Goal: Transaction & Acquisition: Download file/media

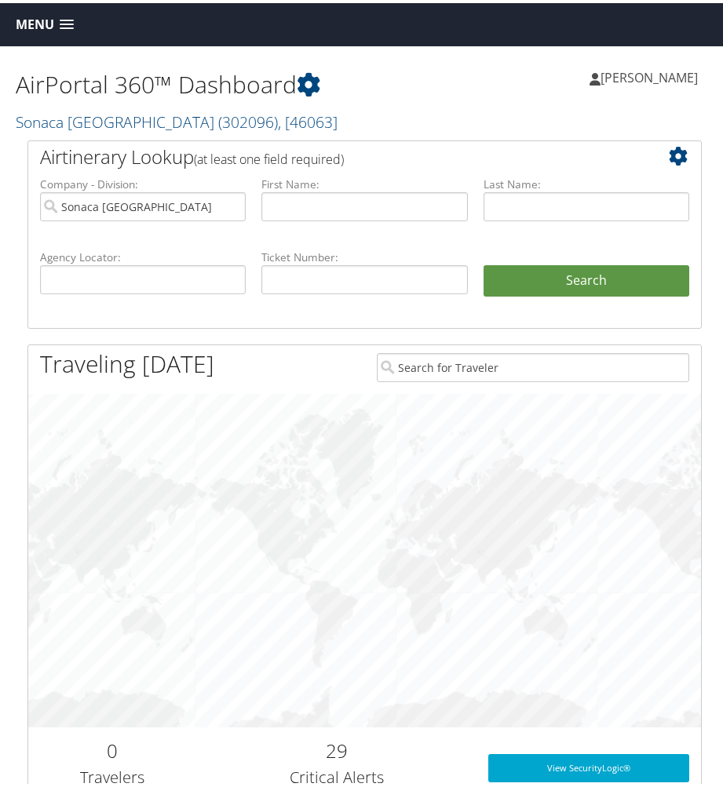
click at [722, 316] on html "Menu Dashboards ► AirPortal 360™ (Manager) AirPortal 360™ (Agent) My Travel Das…" at bounding box center [364, 393] width 729 height 787
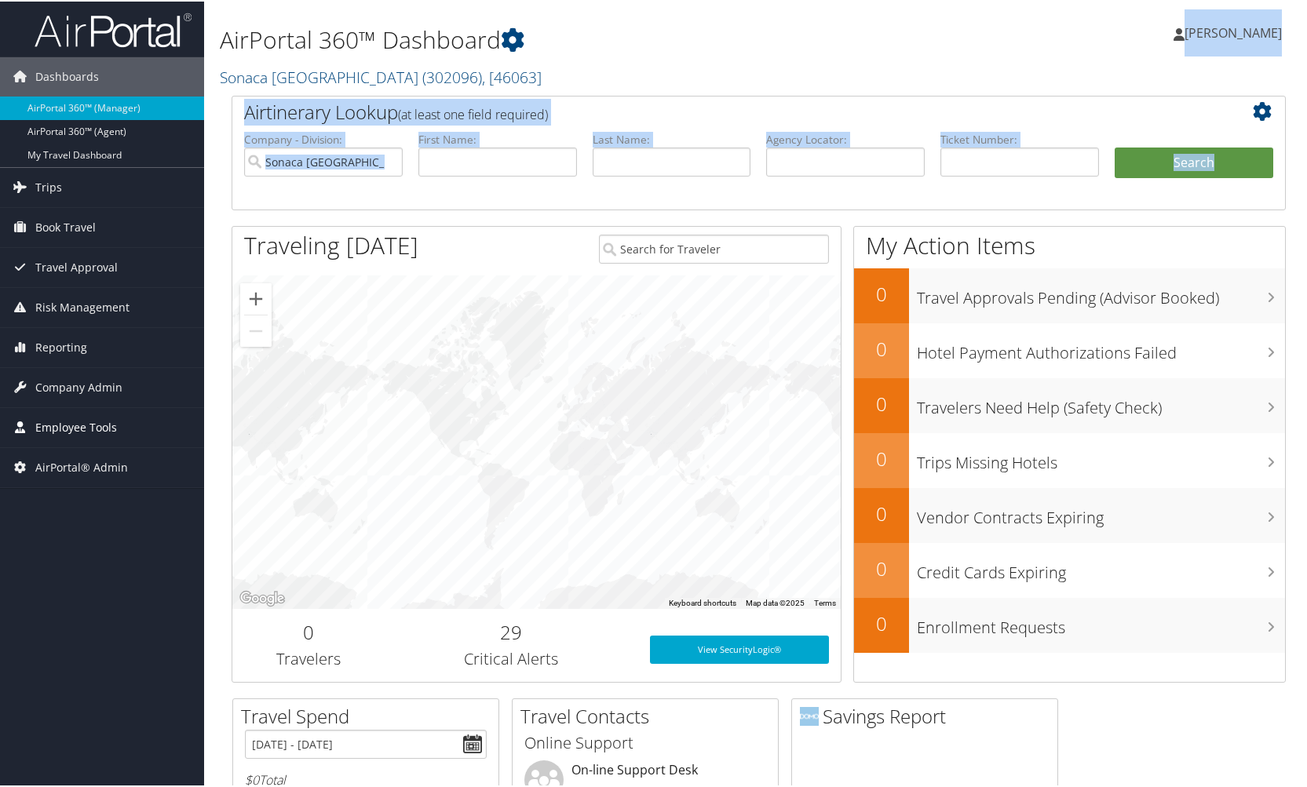
click at [67, 426] on span "Employee Tools" at bounding box center [76, 426] width 82 height 39
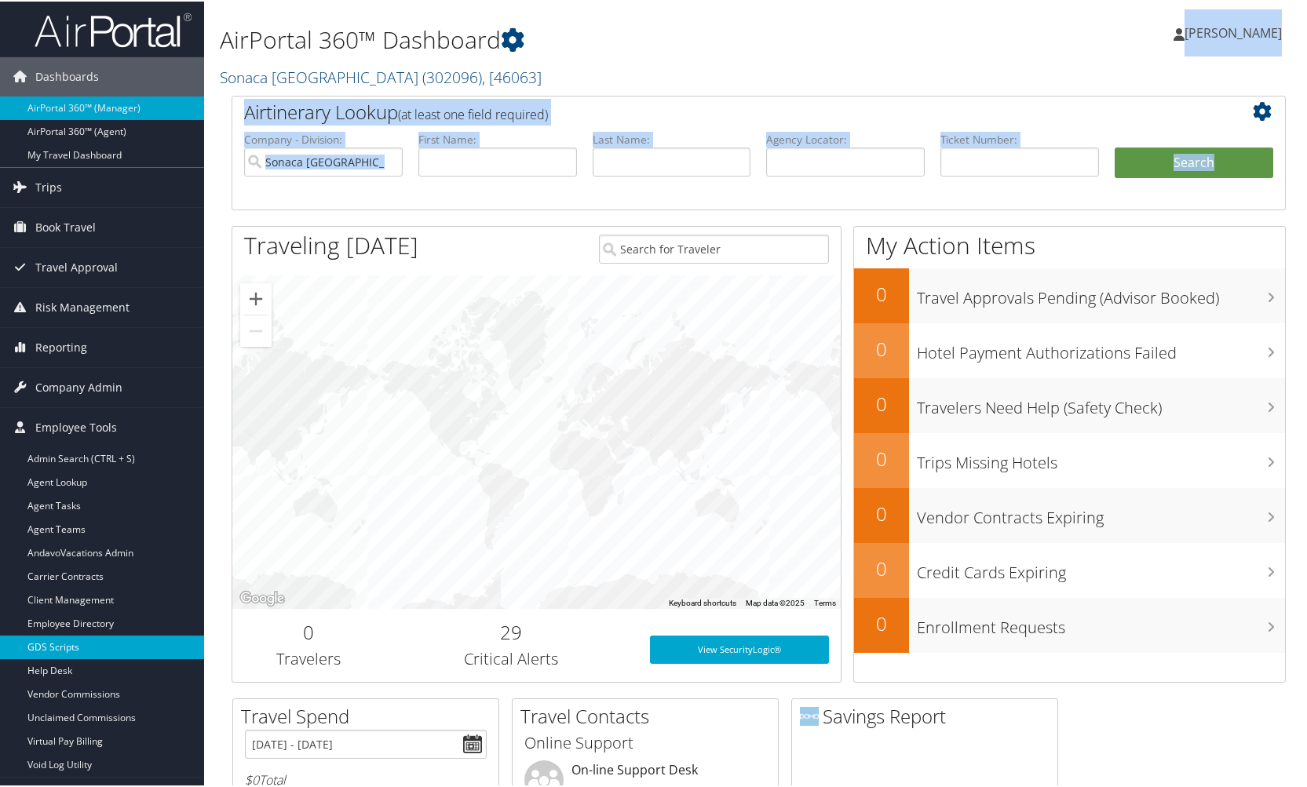
click at [56, 643] on link "GDS Scripts" at bounding box center [102, 646] width 204 height 24
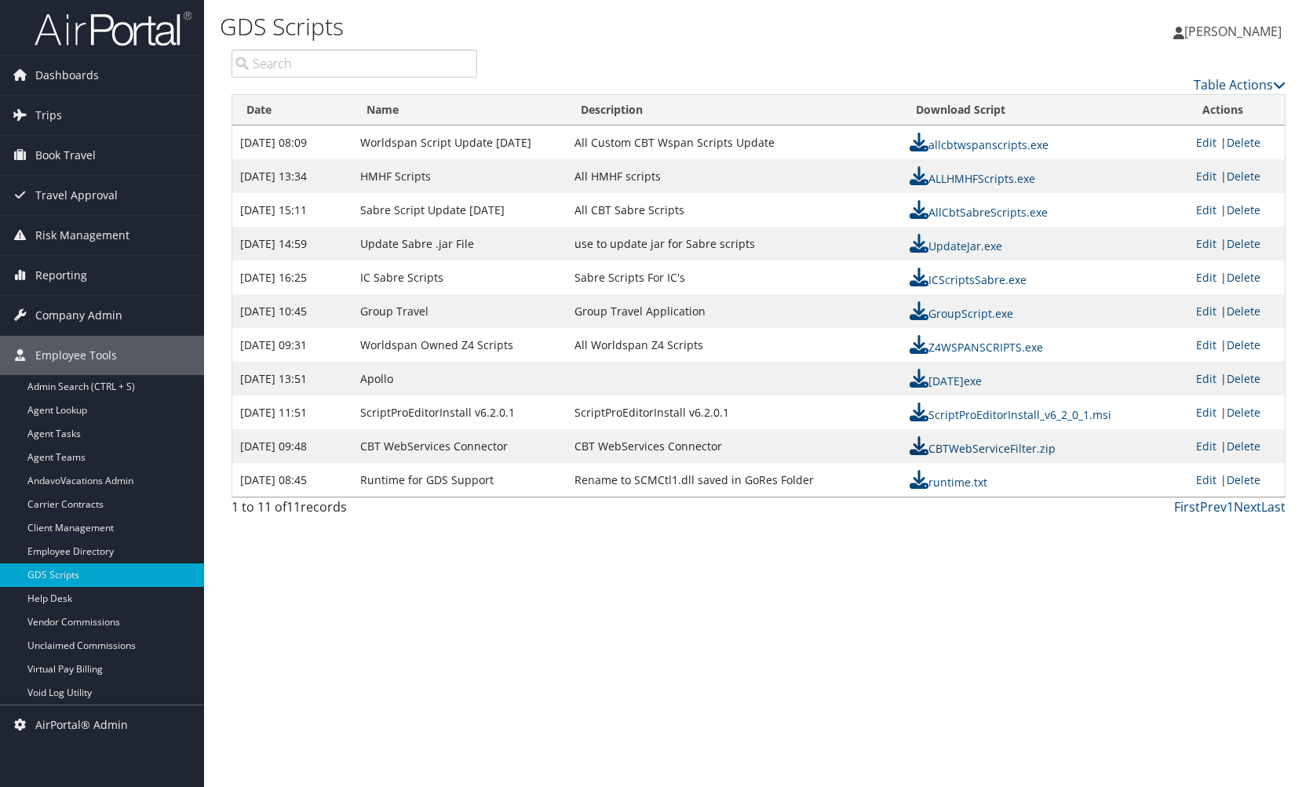
click at [984, 451] on link "CBTWebServiceFilter.zip" at bounding box center [983, 448] width 146 height 15
